Goal: Task Accomplishment & Management: Manage account settings

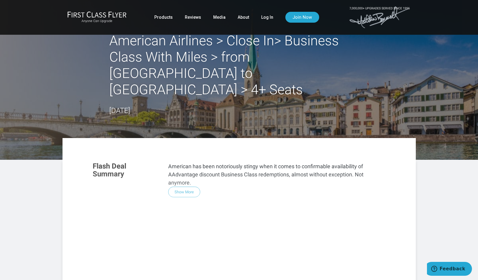
click at [183, 176] on div "Flash Deal Summary American has been notoriously stingy when it comes to confir…" at bounding box center [239, 238] width 305 height 165
click at [185, 178] on div "Flash Deal Summary American has been notoriously stingy when it comes to confir…" at bounding box center [239, 238] width 305 height 165
click at [268, 20] on link "Log In" at bounding box center [267, 17] width 12 height 11
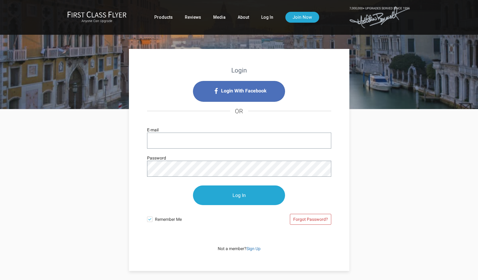
click at [239, 94] on span "Login With Facebook" at bounding box center [244, 91] width 46 height 10
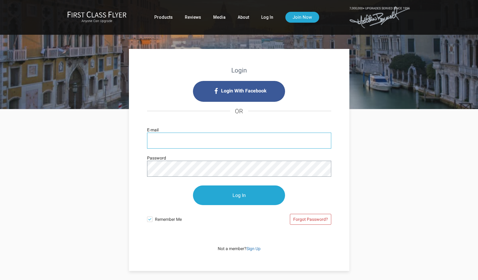
click at [166, 139] on input "E-mail" at bounding box center [239, 141] width 184 height 16
type input "[EMAIL_ADDRESS][DOMAIN_NAME]"
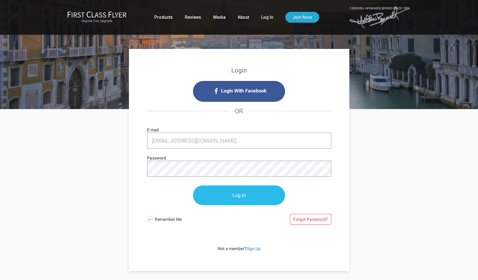
click at [238, 201] on input "Log In" at bounding box center [239, 195] width 92 height 20
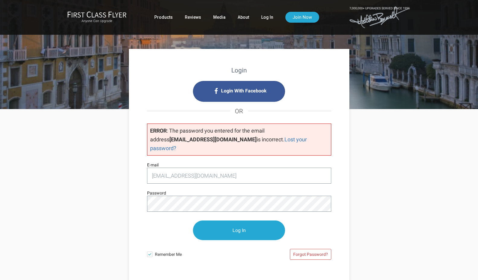
click at [252, 246] on div "Forgot Password?" at bounding box center [285, 255] width 92 height 19
click at [283, 142] on link "Lost your password?" at bounding box center [228, 143] width 157 height 15
